Goal: Task Accomplishment & Management: Manage account settings

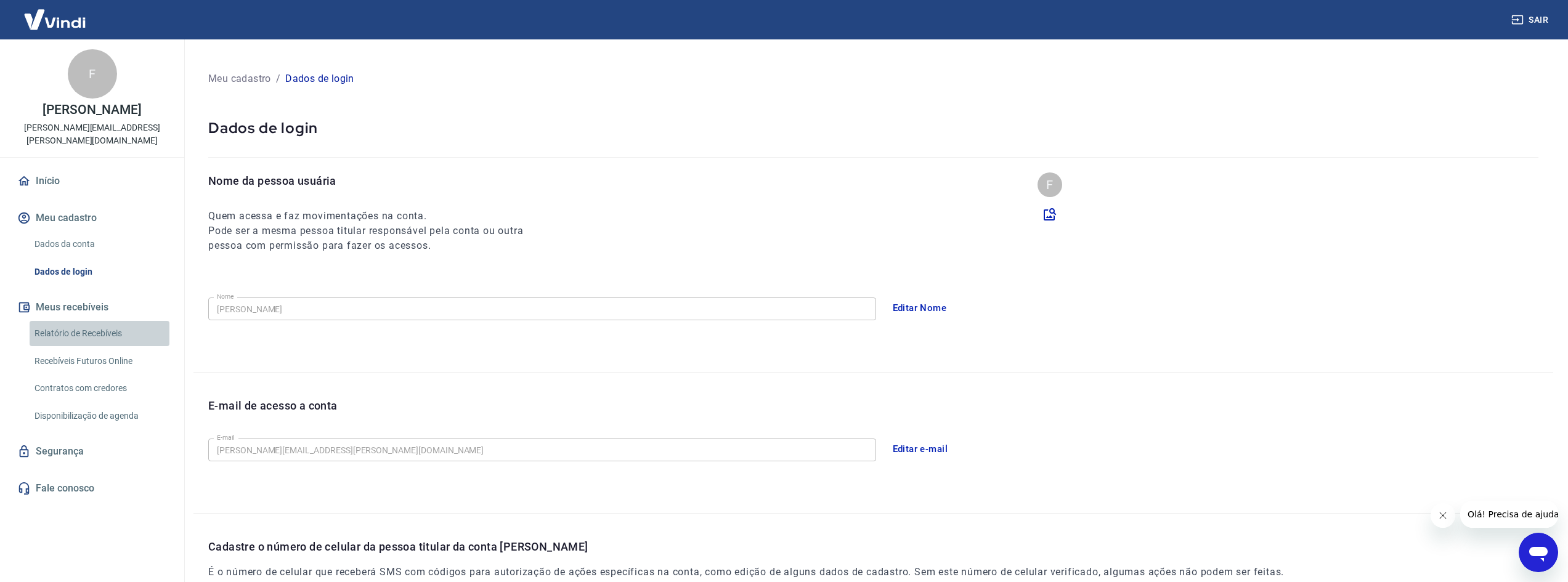
click at [114, 321] on link "Relatório de Recebíveis" at bounding box center [99, 333] width 140 height 25
